Goal: Check status: Check status

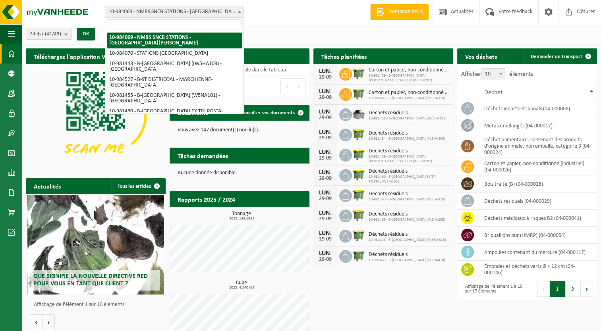
click at [230, 12] on span "10-984069 - NMBS SNCB STATIONS - [GEOGRAPHIC_DATA][PERSON_NAME]" at bounding box center [174, 11] width 138 height 11
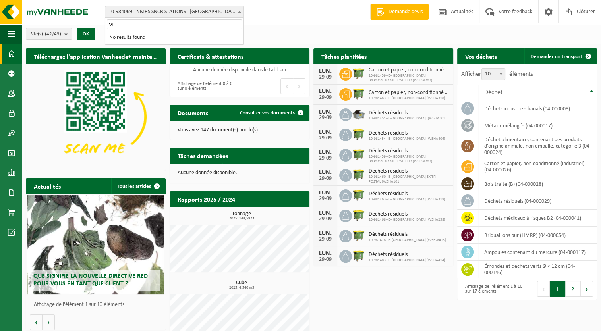
type input "V"
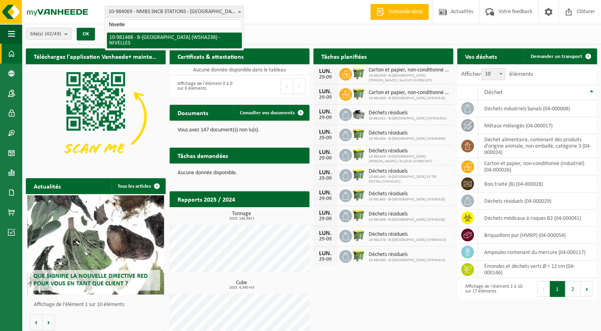
type input "Nivelles"
select select "161986"
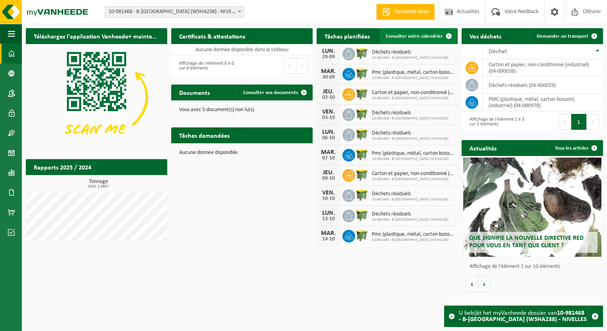
click at [450, 35] on span at bounding box center [449, 36] width 16 height 16
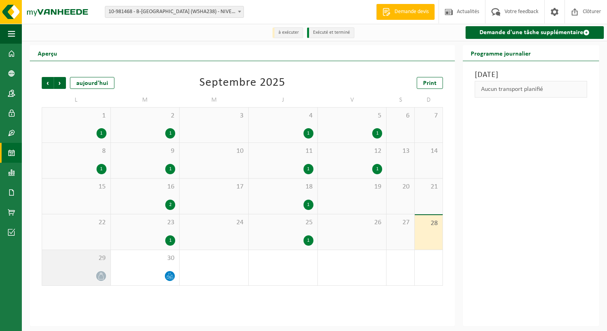
click at [100, 276] on icon at bounding box center [101, 276] width 7 height 7
